Goal: Transaction & Acquisition: Purchase product/service

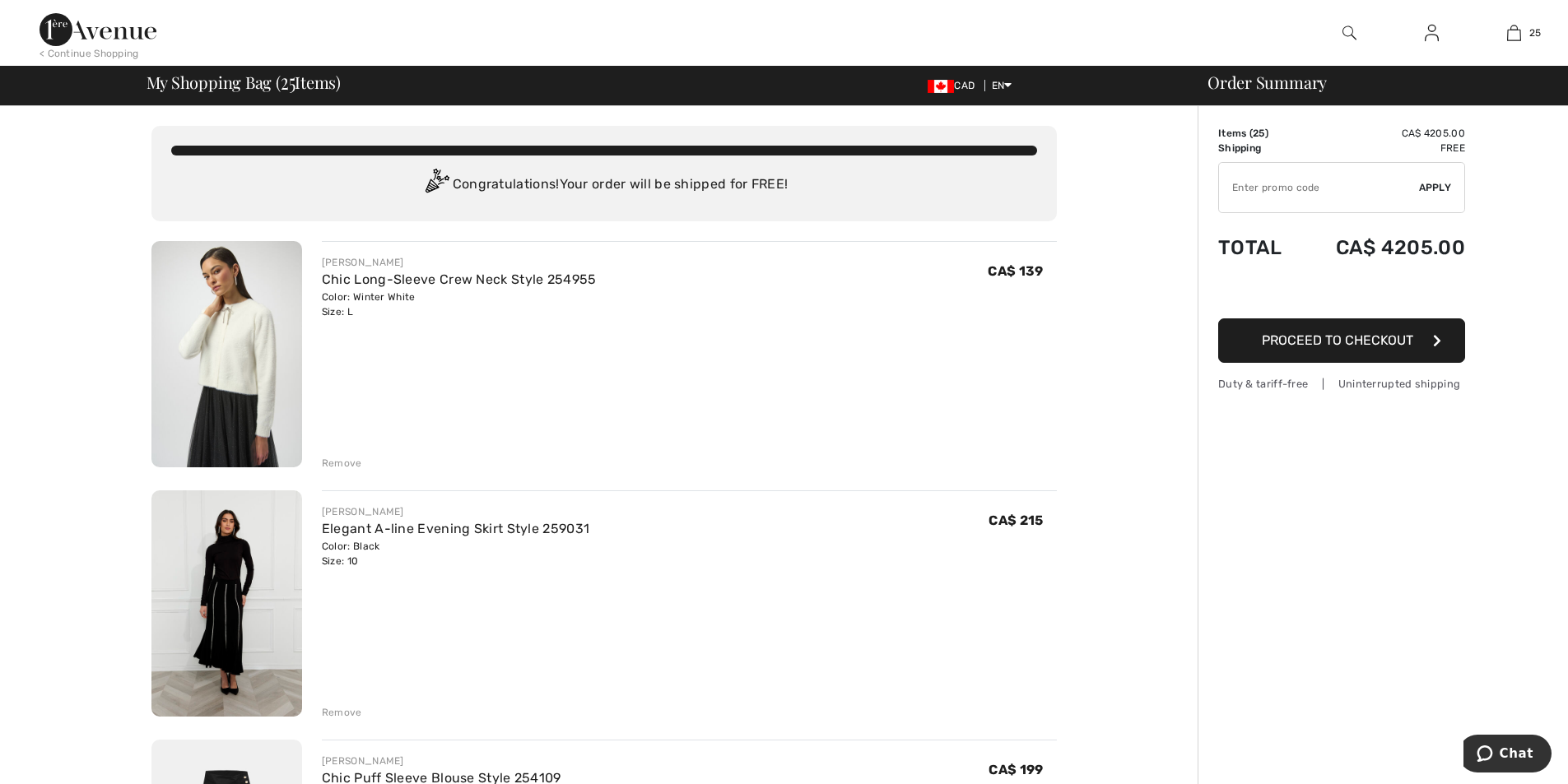
click at [344, 462] on div "Remove" at bounding box center [342, 463] width 41 height 15
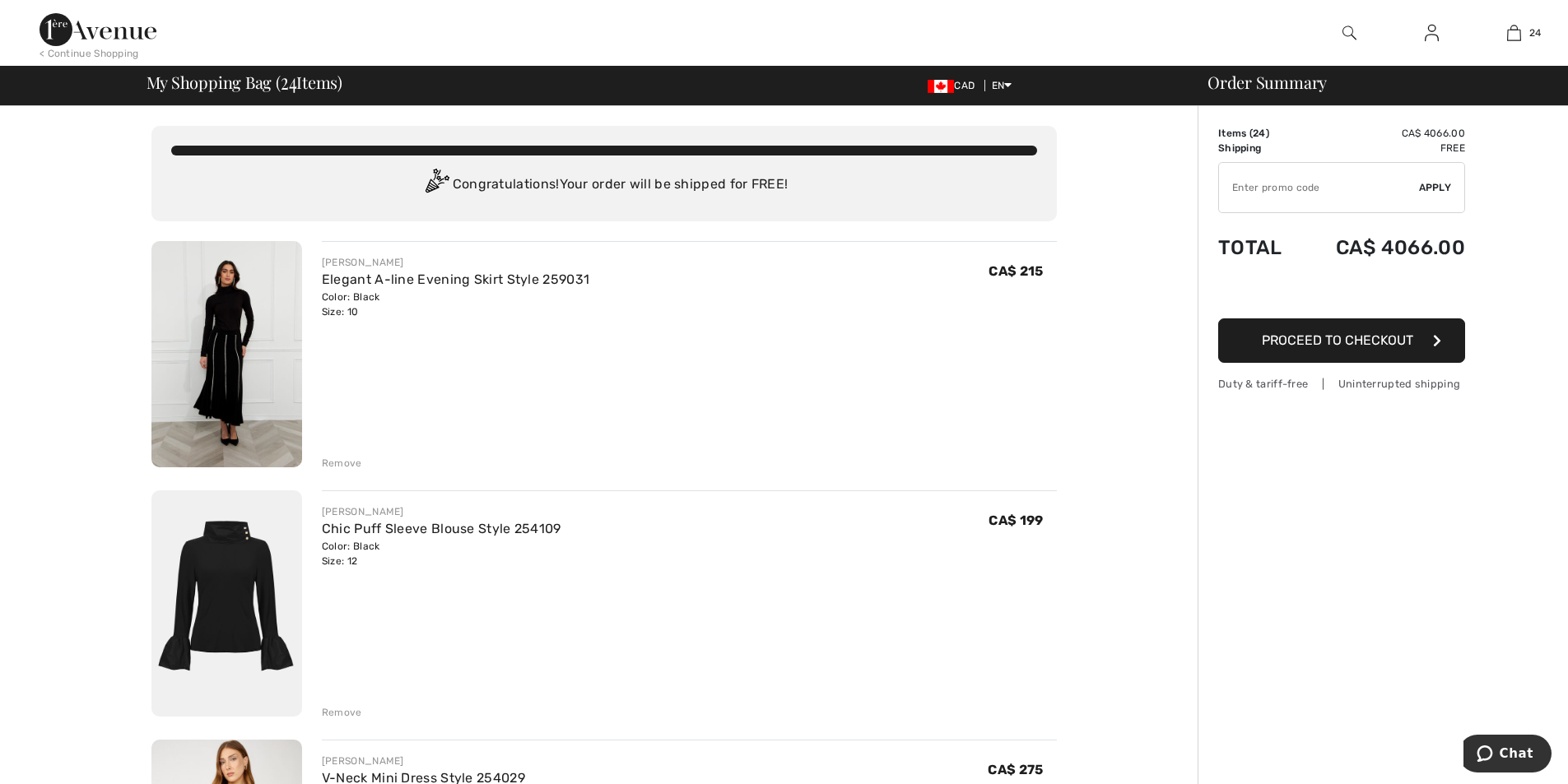
click at [350, 462] on div "Remove" at bounding box center [342, 463] width 41 height 15
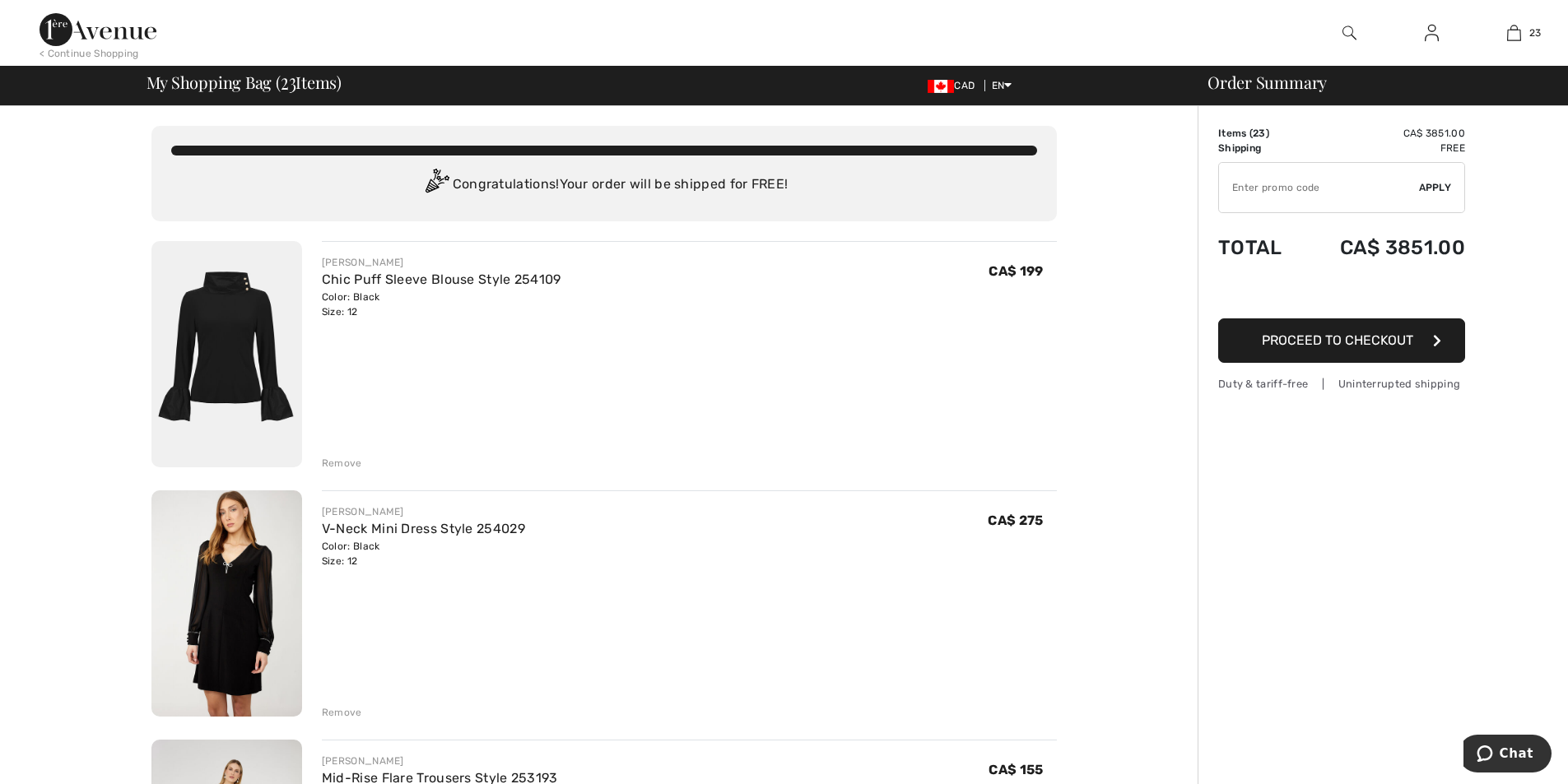
click at [351, 710] on div "Remove" at bounding box center [342, 713] width 41 height 15
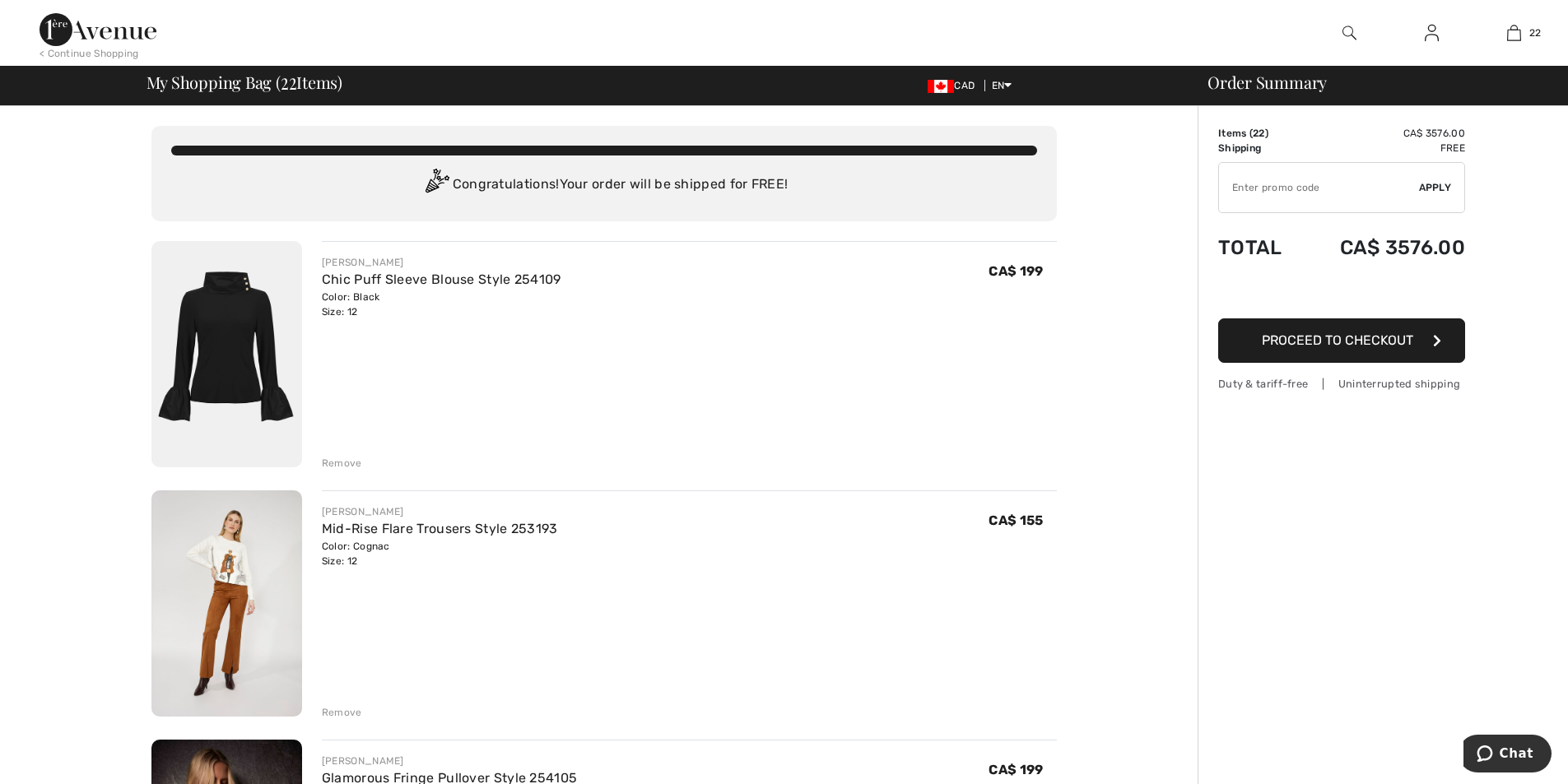
click at [348, 716] on div "Remove" at bounding box center [342, 713] width 41 height 15
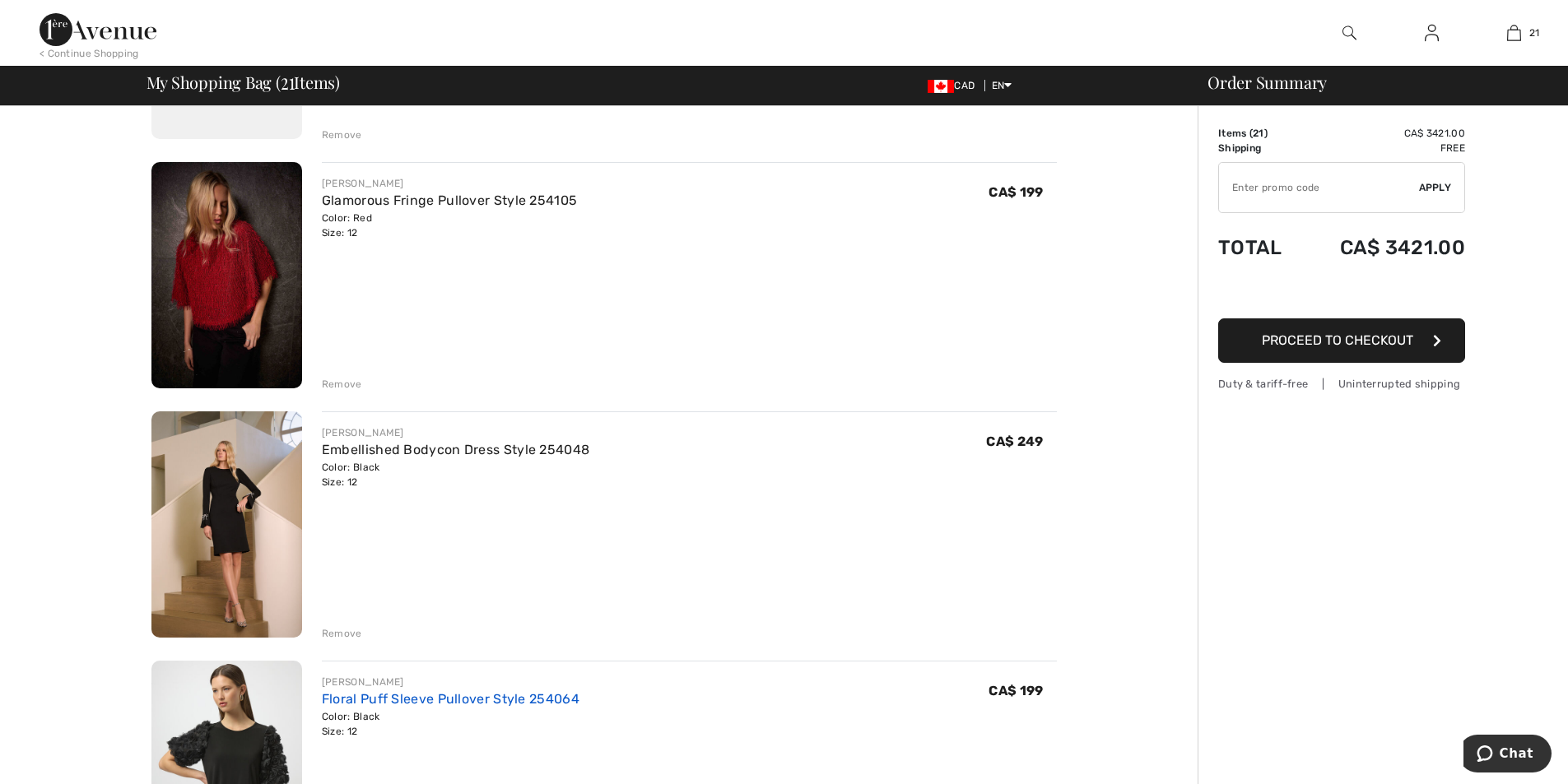
scroll to position [329, 0]
click at [348, 382] on div "Remove" at bounding box center [342, 384] width 41 height 15
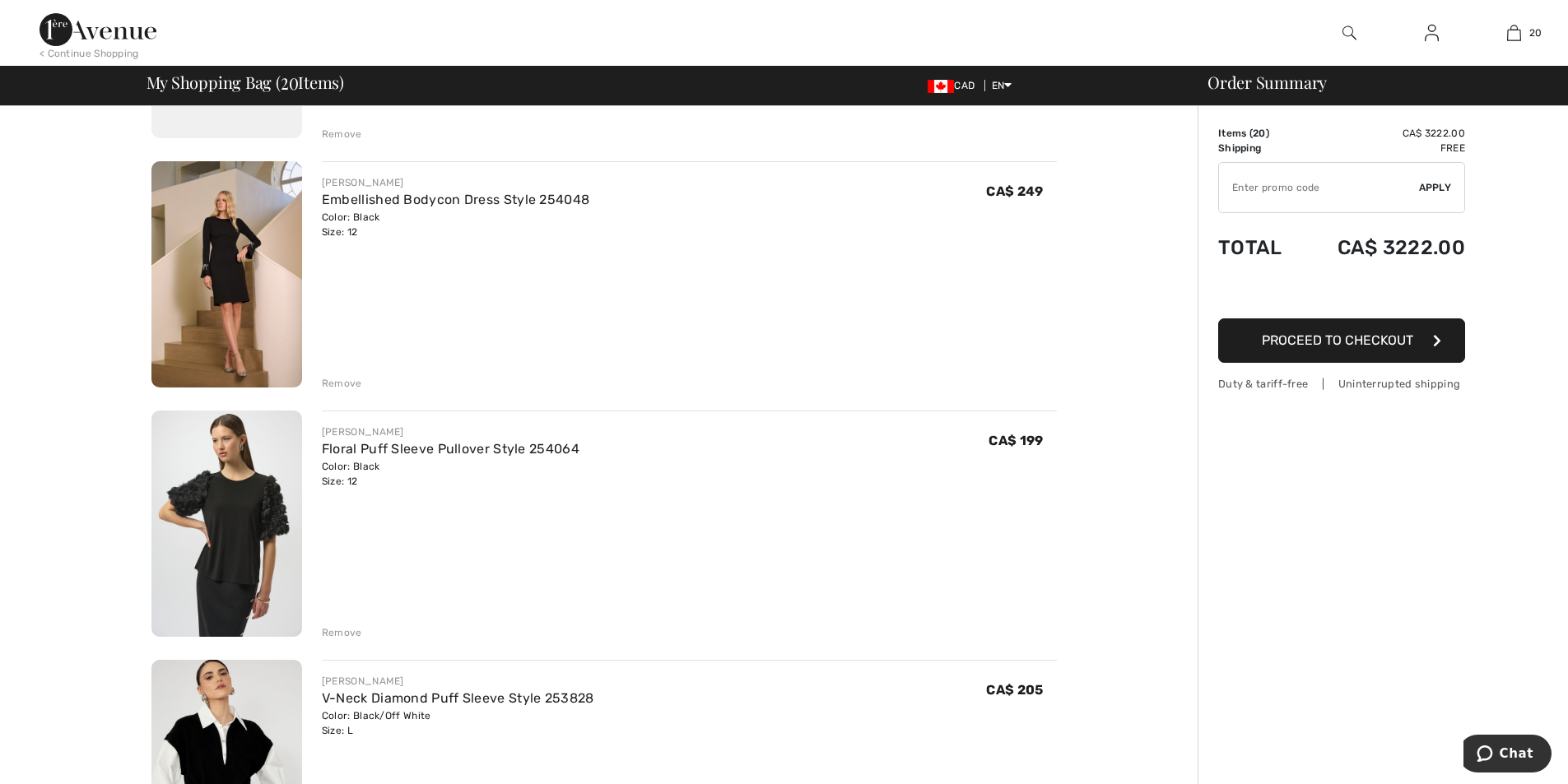
click at [349, 386] on div "Remove" at bounding box center [342, 384] width 41 height 15
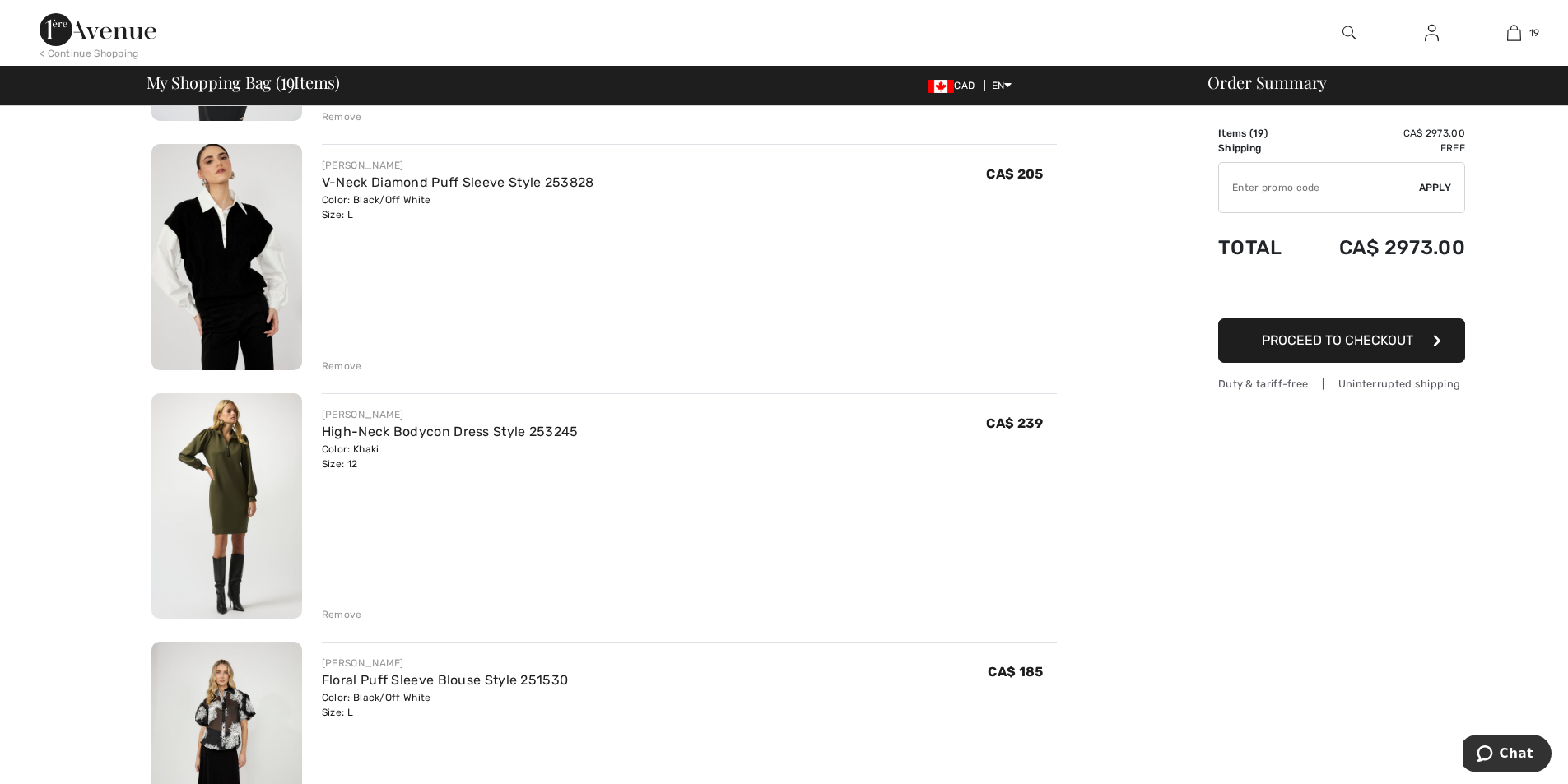
scroll to position [659, 0]
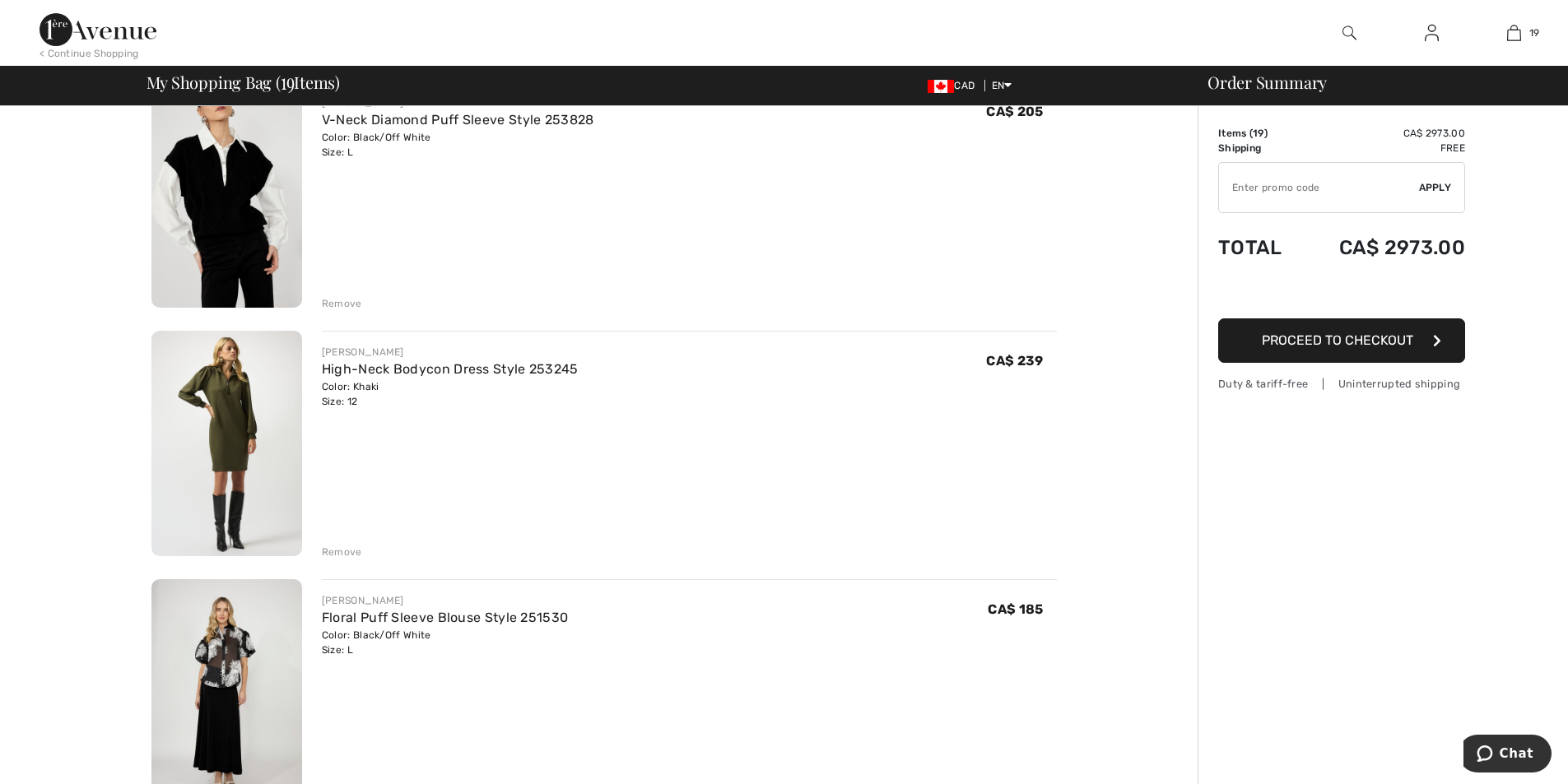
click at [251, 457] on img at bounding box center [226, 444] width 150 height 226
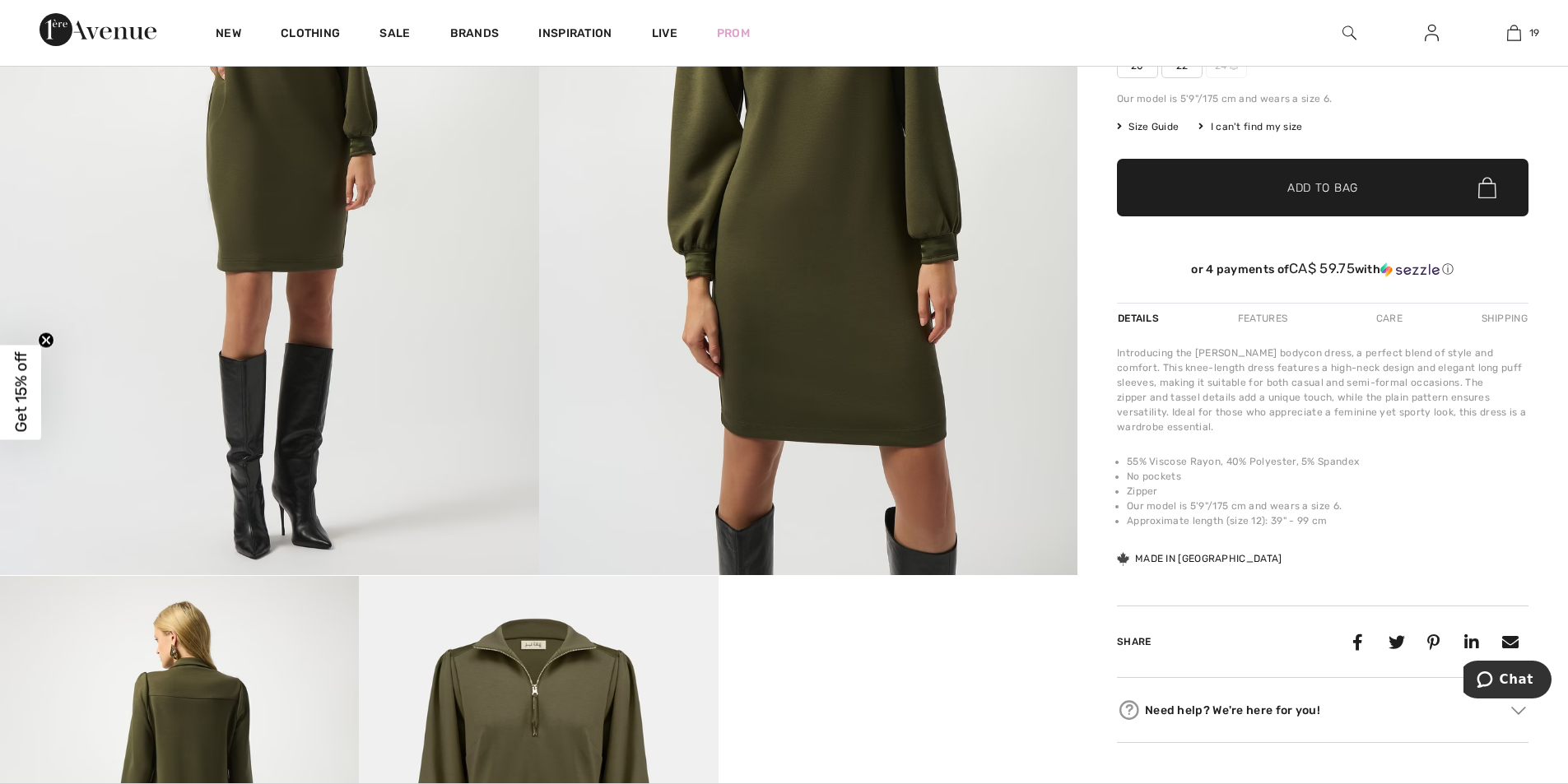
scroll to position [329, 0]
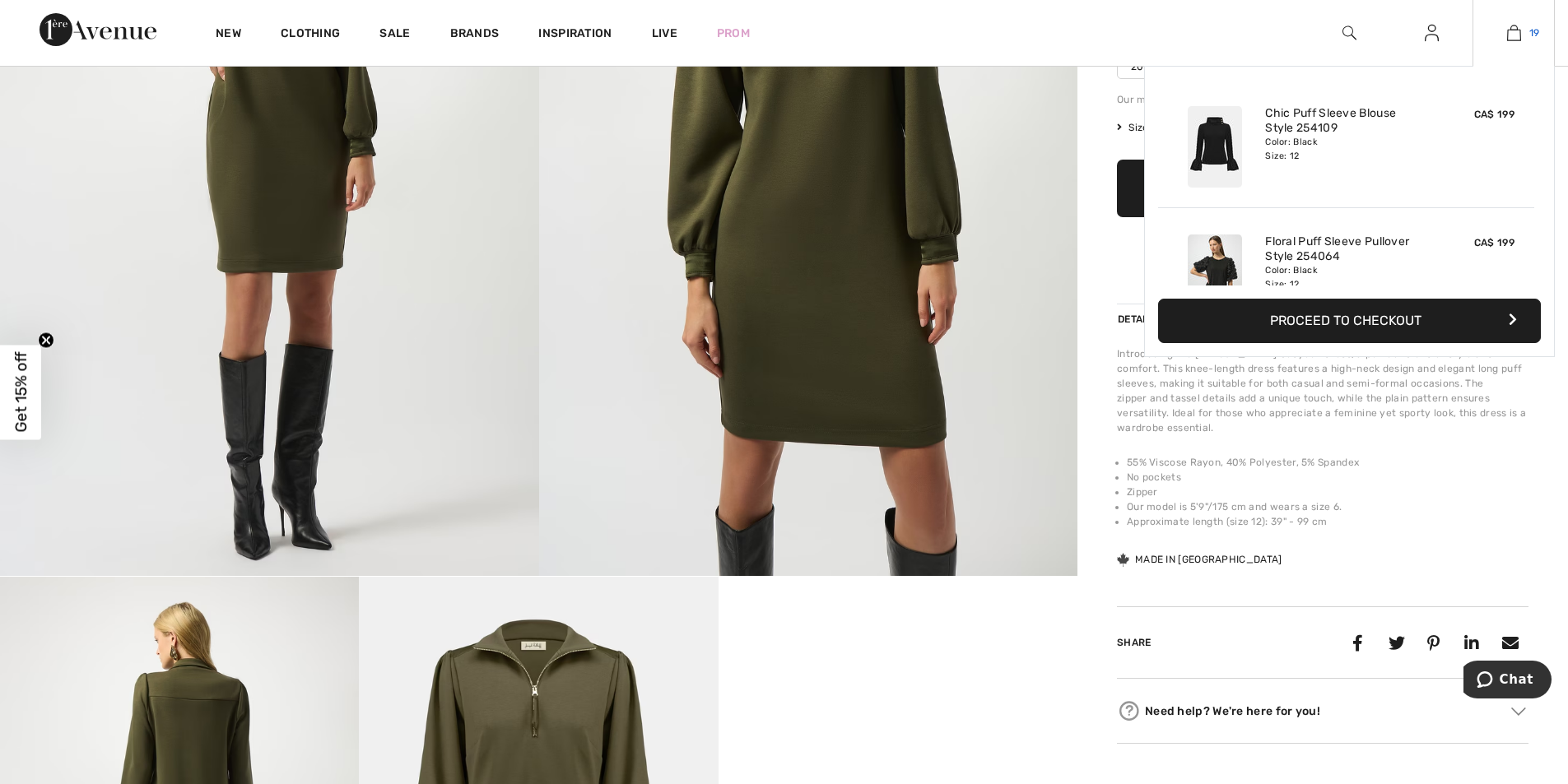
click at [1510, 34] on img at bounding box center [1514, 32] width 14 height 19
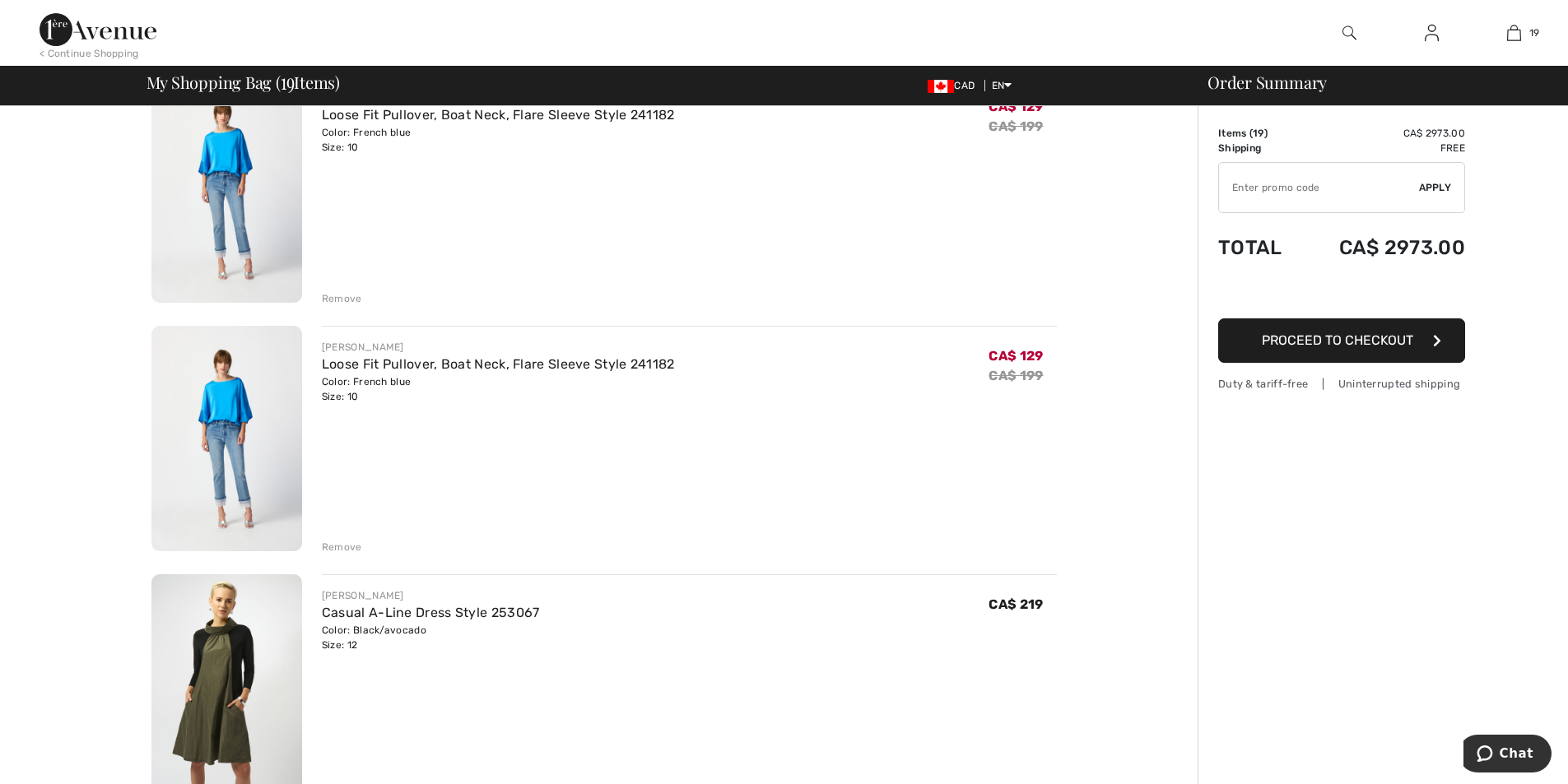
scroll to position [4198, 0]
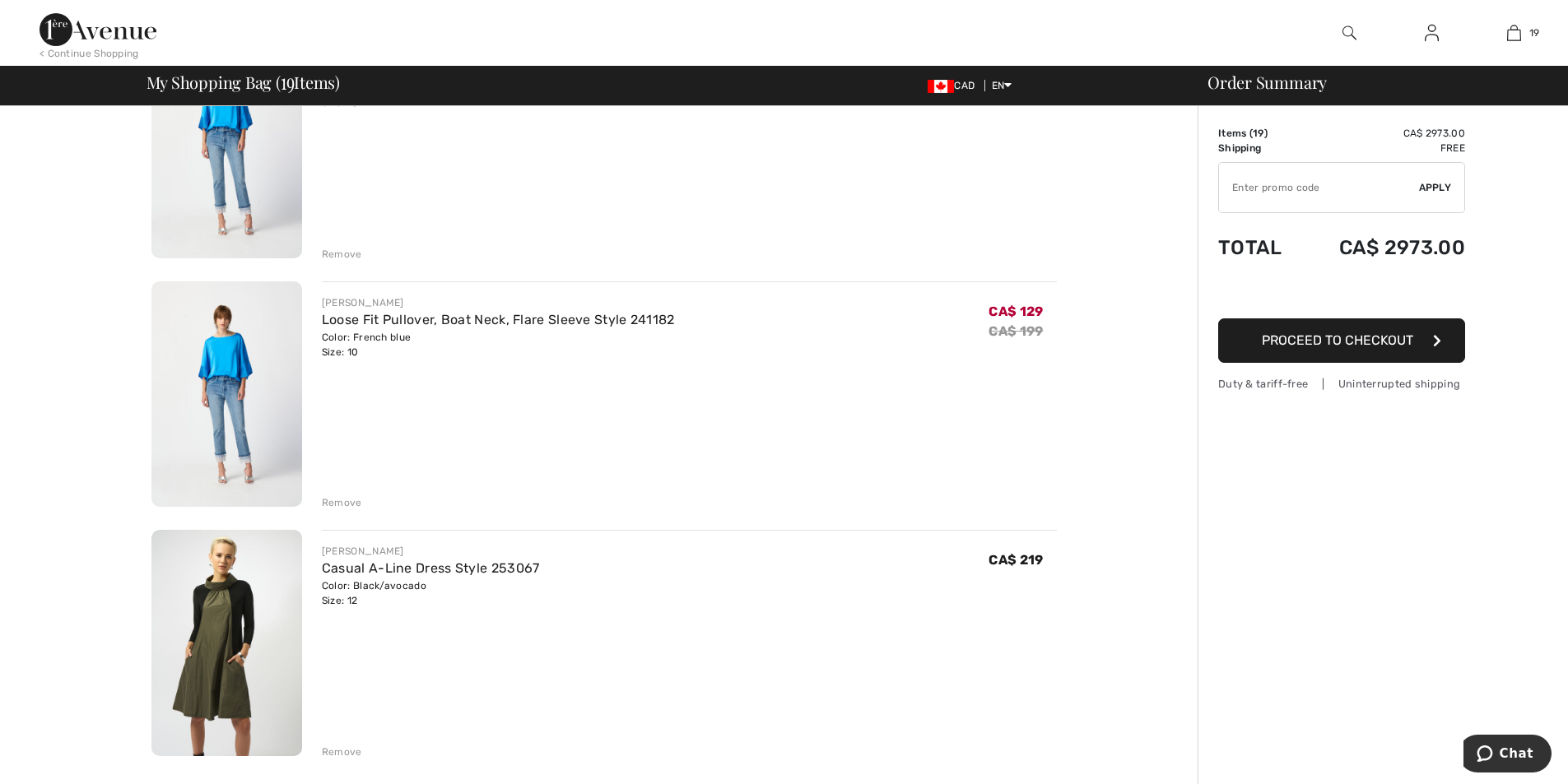
click at [340, 501] on div "Remove" at bounding box center [342, 503] width 41 height 15
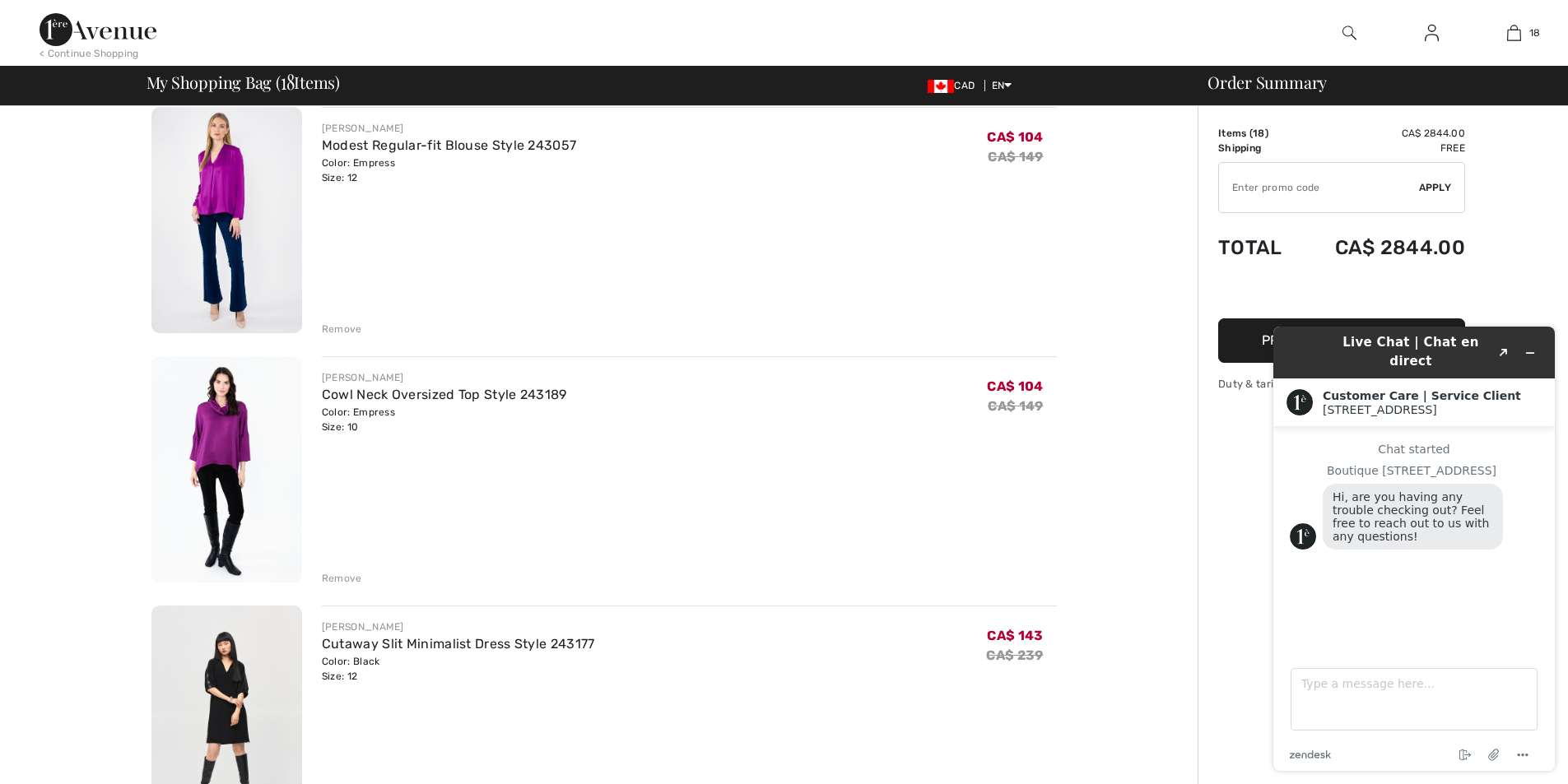
scroll to position [2551, 0]
